Goal: Navigation & Orientation: Find specific page/section

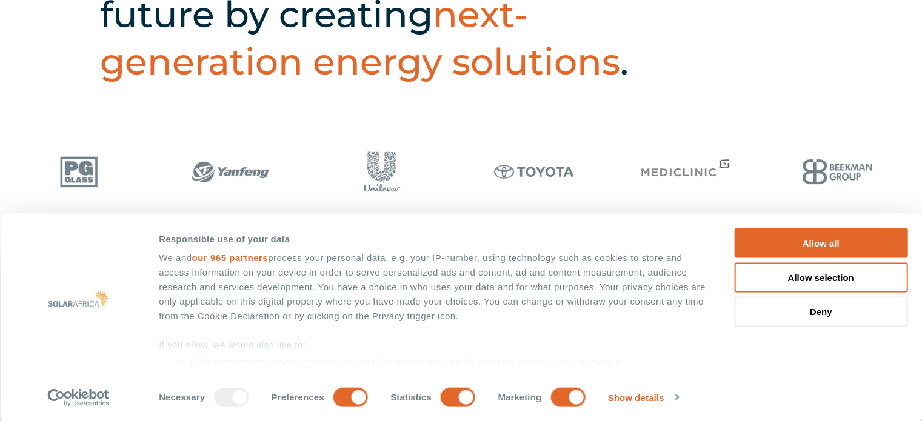
scroll to position [546, 0]
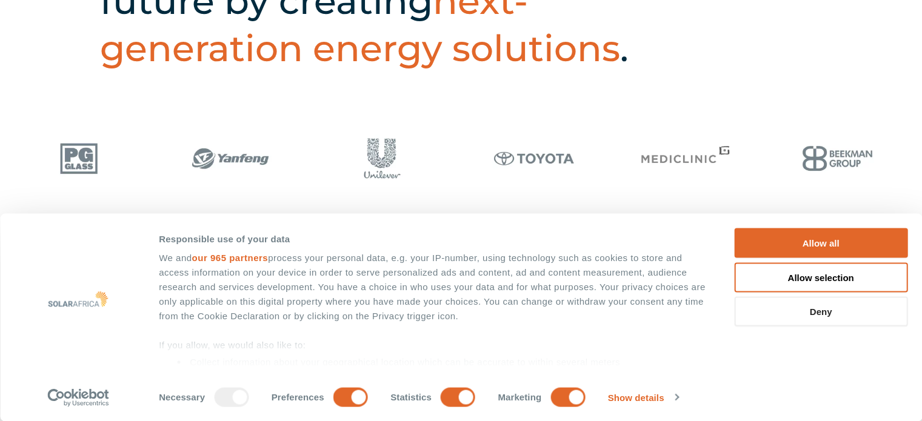
click at [810, 316] on button "Deny" at bounding box center [820, 312] width 173 height 30
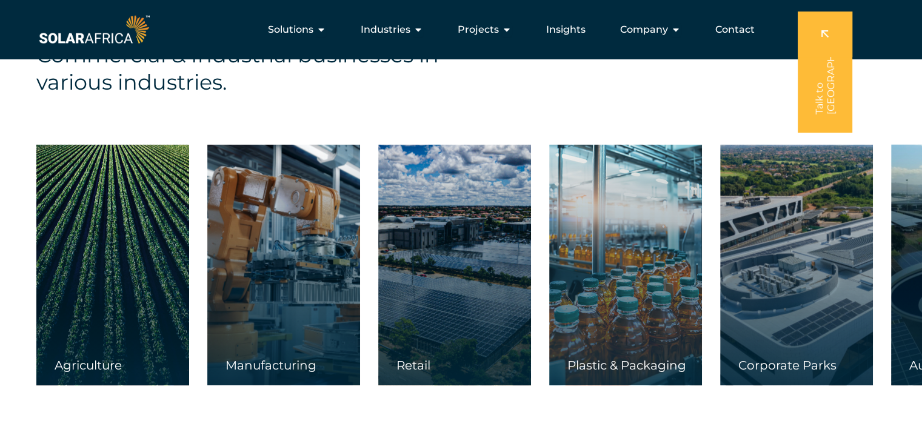
scroll to position [1765, 0]
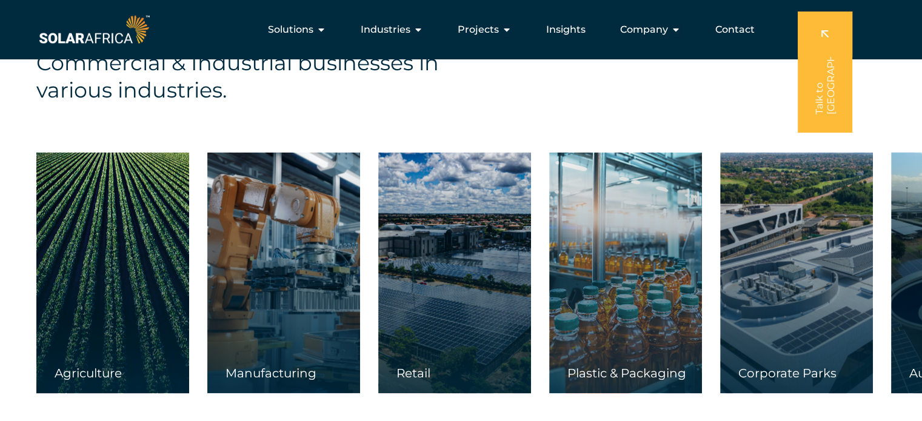
click at [447, 254] on div at bounding box center [454, 272] width 153 height 241
click at [455, 230] on div at bounding box center [454, 272] width 153 height 241
click at [244, 293] on div at bounding box center [283, 272] width 153 height 241
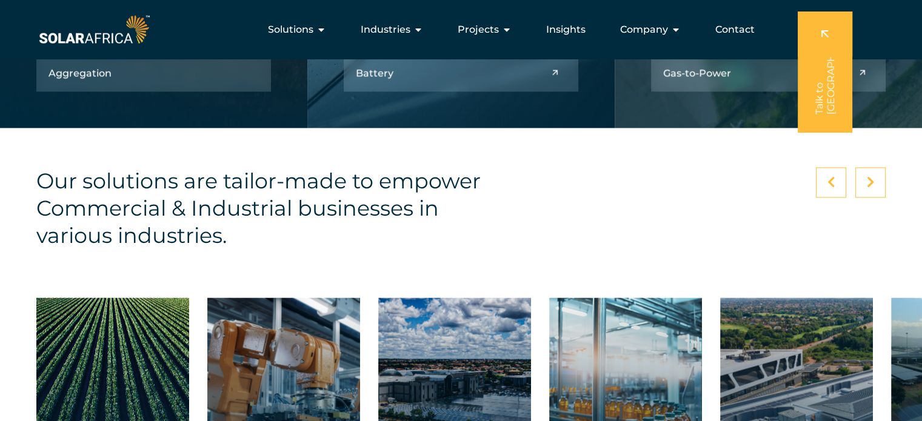
scroll to position [1583, 0]
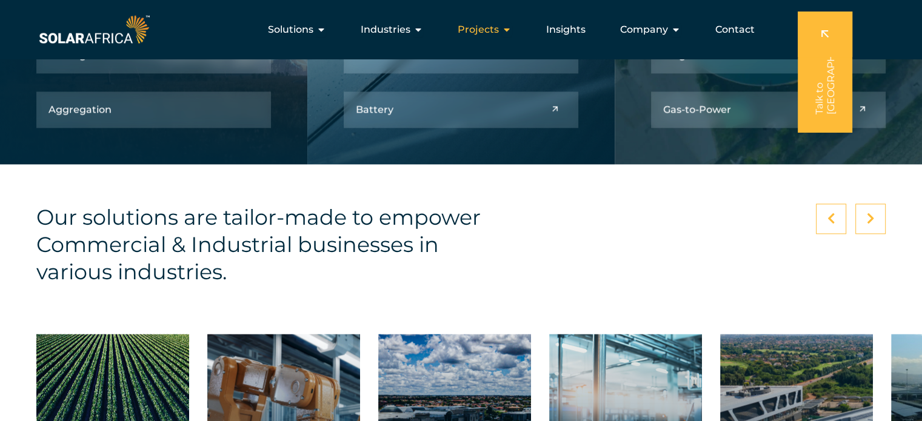
click at [506, 25] on icon "Menu" at bounding box center [507, 30] width 10 height 10
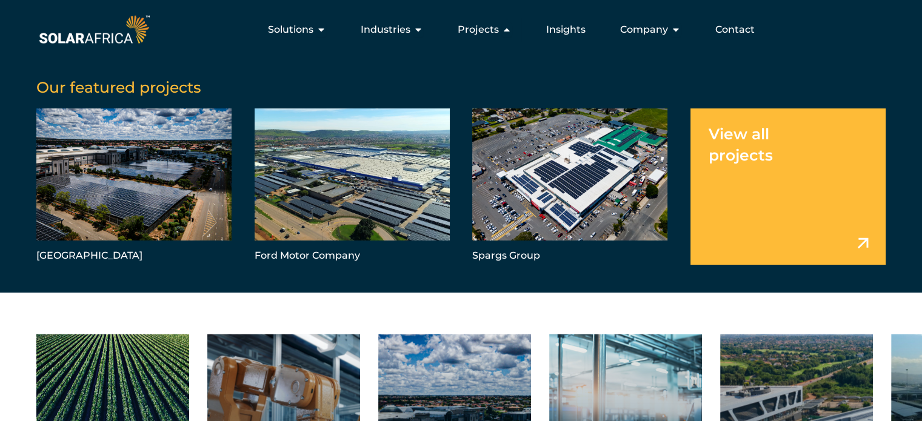
click at [784, 234] on link "Menu" at bounding box center [787, 187] width 195 height 156
